Goal: Information Seeking & Learning: Find specific fact

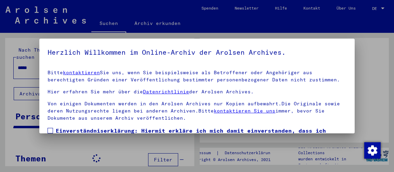
scroll to position [52, 0]
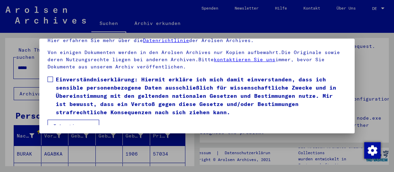
drag, startPoint x: 50, startPoint y: 71, endPoint x: 52, endPoint y: 78, distance: 7.5
click at [51, 77] on span at bounding box center [50, 79] width 5 height 5
click at [66, 121] on button "Ich stimme zu" at bounding box center [74, 126] width 52 height 13
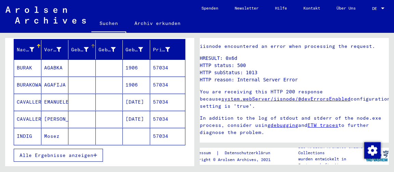
scroll to position [119, 0]
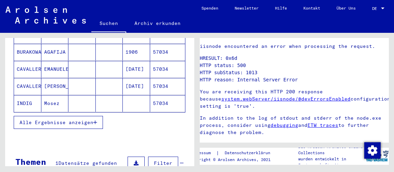
click at [73, 120] on span "Alle Ergebnisse anzeigen" at bounding box center [57, 123] width 74 height 6
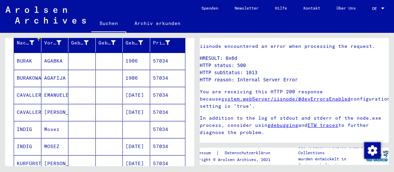
scroll to position [0, 0]
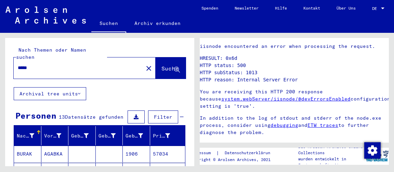
click at [60, 64] on input "*****" at bounding box center [79, 67] width 122 height 7
type input "**********"
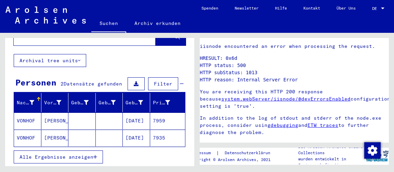
scroll to position [60, 0]
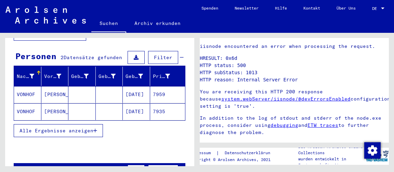
click at [22, 103] on mat-cell "VONHOF" at bounding box center [27, 111] width 27 height 17
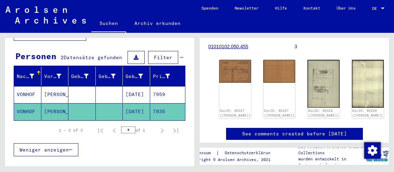
scroll to position [119, 0]
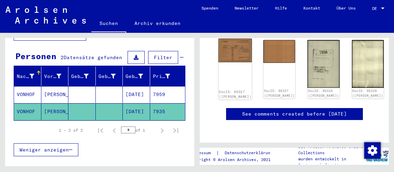
click at [225, 42] on img at bounding box center [236, 51] width 34 height 24
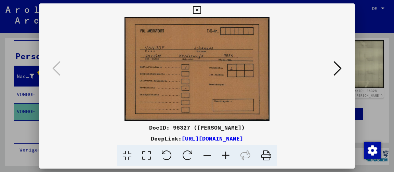
click at [267, 156] on icon at bounding box center [266, 156] width 21 height 21
click at [338, 71] on icon at bounding box center [338, 68] width 8 height 16
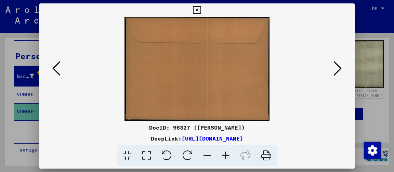
click at [338, 72] on icon at bounding box center [338, 68] width 8 height 16
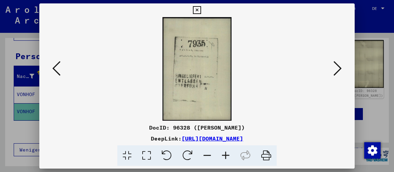
click at [229, 156] on icon at bounding box center [226, 156] width 18 height 21
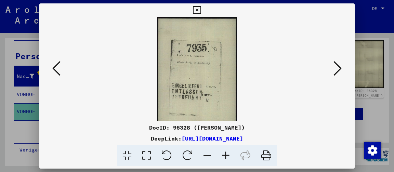
click at [229, 156] on icon at bounding box center [226, 156] width 18 height 21
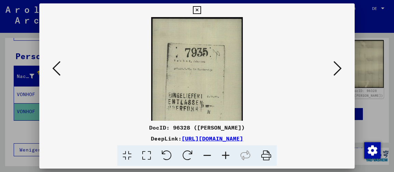
click at [209, 156] on icon at bounding box center [207, 156] width 18 height 21
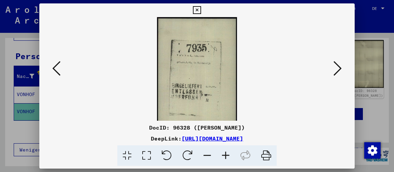
click at [209, 156] on icon at bounding box center [207, 156] width 18 height 21
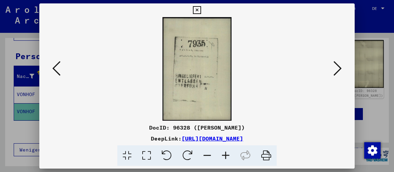
click at [229, 156] on icon at bounding box center [226, 156] width 18 height 21
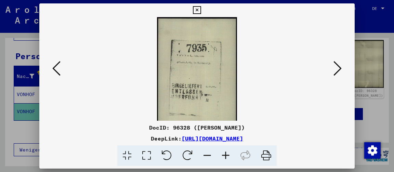
click at [208, 157] on icon at bounding box center [207, 156] width 18 height 21
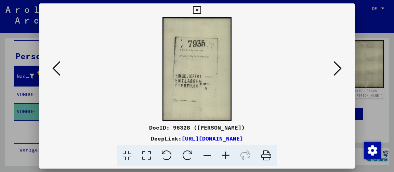
click at [266, 154] on icon at bounding box center [266, 156] width 21 height 21
click at [338, 74] on icon at bounding box center [338, 68] width 8 height 16
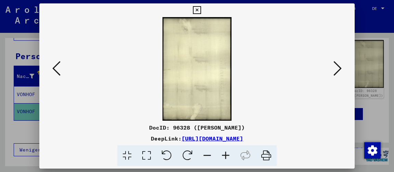
click at [337, 74] on icon at bounding box center [338, 68] width 8 height 16
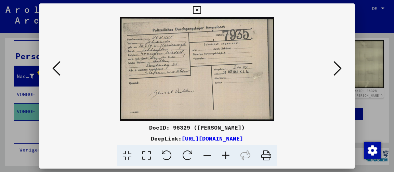
click at [267, 155] on icon at bounding box center [266, 156] width 21 height 21
click at [338, 69] on icon at bounding box center [338, 68] width 8 height 16
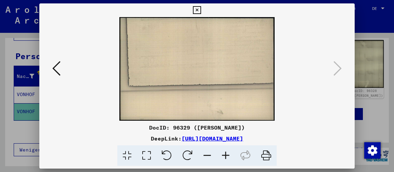
click at [201, 11] on icon at bounding box center [197, 10] width 8 height 8
